Goal: Information Seeking & Learning: Learn about a topic

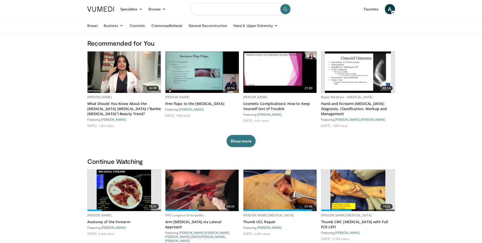
click at [208, 5] on input "Search topics, interventions" at bounding box center [241, 9] width 101 height 12
type input "**********"
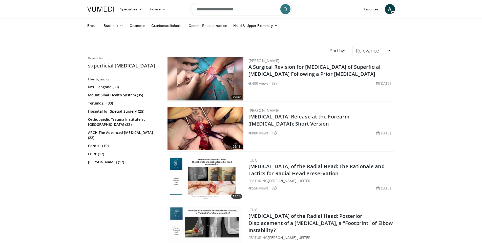
click at [228, 85] on img at bounding box center [206, 78] width 76 height 43
click at [203, 12] on input "**********" at bounding box center [241, 9] width 101 height 12
type input "**********"
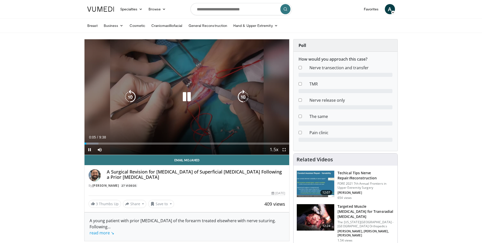
click at [189, 95] on icon "Video Player" at bounding box center [187, 97] width 14 height 14
click at [182, 97] on icon "Video Player" at bounding box center [187, 97] width 14 height 14
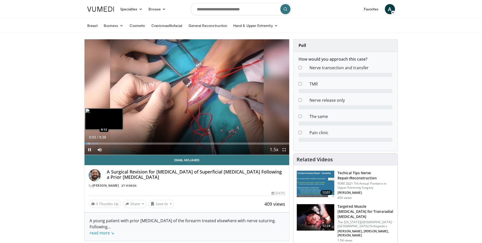
click at [89, 143] on div "Progress Bar" at bounding box center [89, 143] width 1 height 2
click at [88, 144] on div "Progress Bar" at bounding box center [88, 143] width 1 height 2
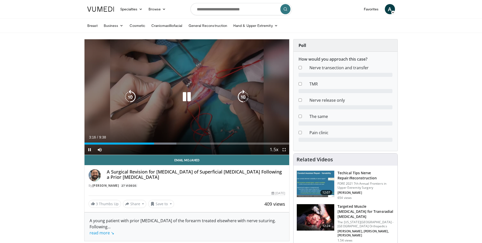
click at [188, 99] on icon "Video Player" at bounding box center [187, 97] width 14 height 14
click at [185, 98] on icon "Video Player" at bounding box center [187, 97] width 14 height 14
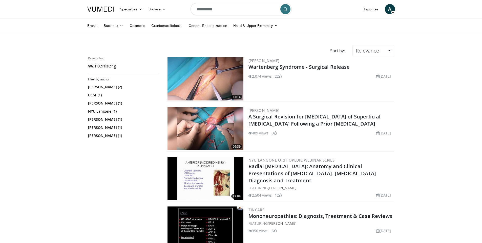
click at [226, 76] on img at bounding box center [206, 78] width 76 height 43
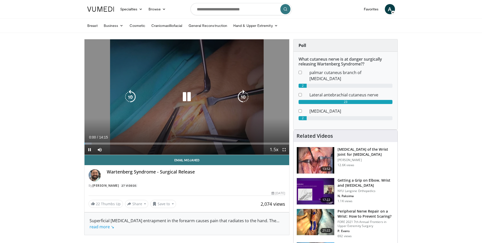
click at [185, 99] on icon "Video Player" at bounding box center [187, 97] width 14 height 14
click at [185, 100] on icon "Video Player" at bounding box center [187, 97] width 14 height 14
click at [252, 100] on div "10 seconds Tap to unmute" at bounding box center [187, 96] width 205 height 115
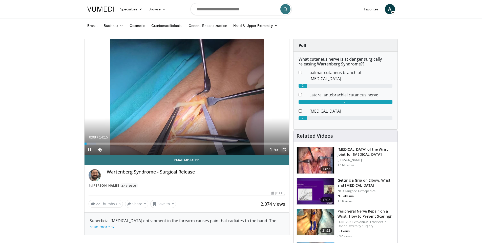
click at [288, 152] on span "Video Player" at bounding box center [284, 149] width 10 height 10
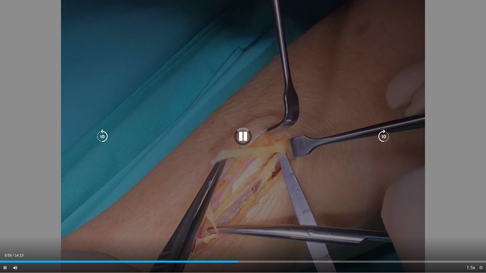
click at [242, 132] on icon "Video Player" at bounding box center [243, 137] width 14 height 14
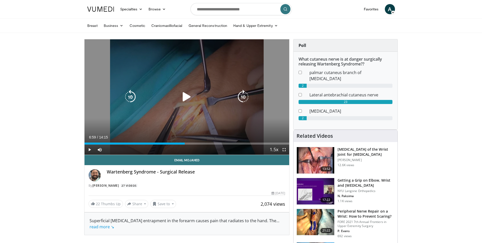
click at [246, 118] on div "10 seconds Tap to unmute" at bounding box center [187, 96] width 205 height 115
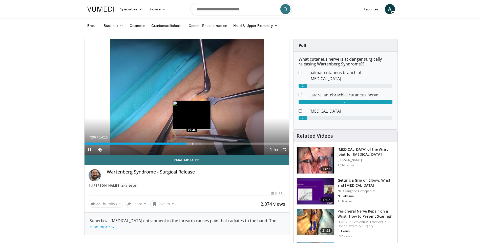
click at [192, 144] on div "Progress Bar" at bounding box center [192, 143] width 1 height 2
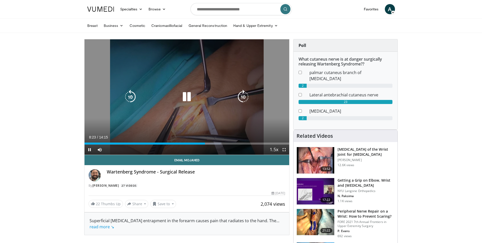
click at [185, 94] on icon "Video Player" at bounding box center [187, 97] width 14 height 14
